Goal: Navigation & Orientation: Find specific page/section

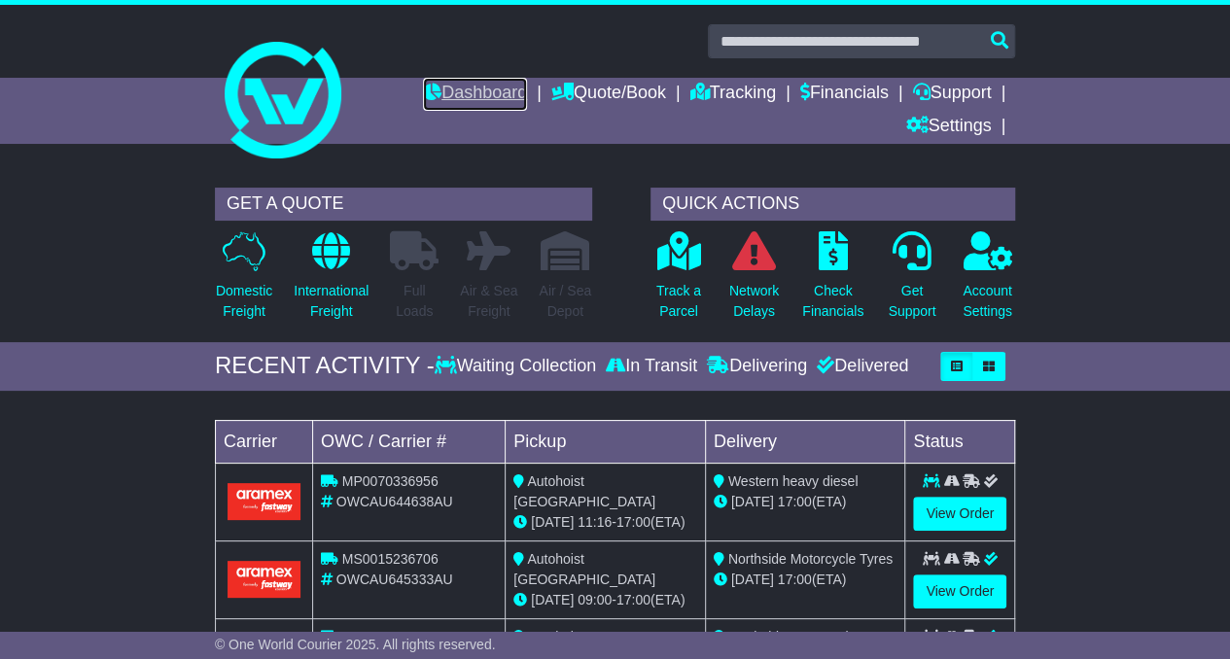
click at [467, 88] on link "Dashboard" at bounding box center [475, 94] width 104 height 33
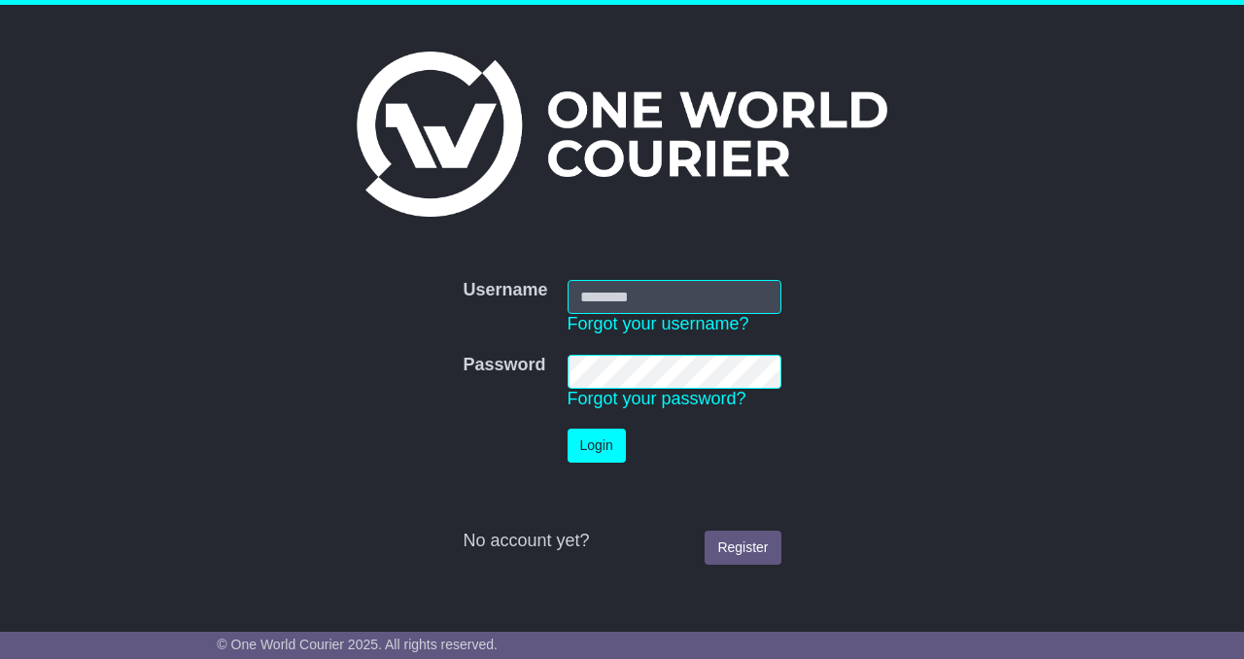
type input "**********"
click at [595, 450] on button "Login" at bounding box center [597, 446] width 58 height 34
